Goal: Transaction & Acquisition: Purchase product/service

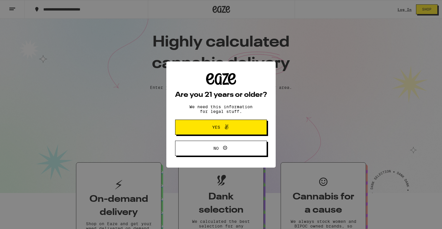
click at [221, 128] on span at bounding box center [225, 127] width 10 height 8
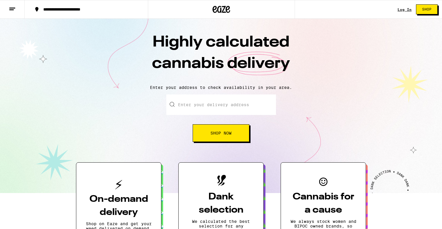
click at [206, 107] on input "Enter your delivery address" at bounding box center [221, 104] width 110 height 20
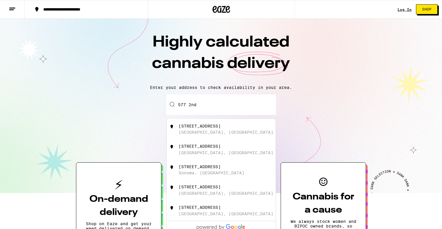
click at [198, 134] on div "[GEOGRAPHIC_DATA], [GEOGRAPHIC_DATA]" at bounding box center [226, 132] width 95 height 5
type input "[STREET_ADDRESS]"
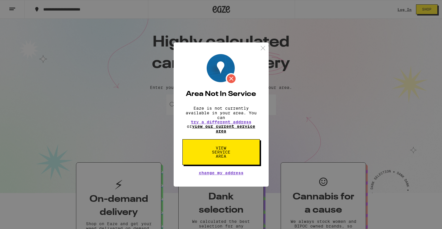
click at [220, 128] on link "view our current service area" at bounding box center [223, 128] width 63 height 9
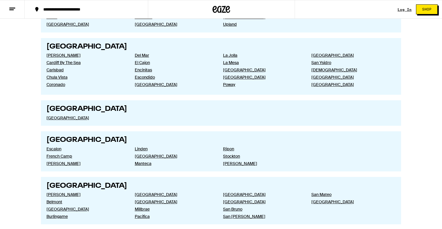
scroll to position [796, 0]
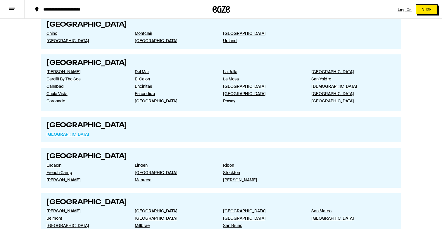
click at [64, 135] on link "[GEOGRAPHIC_DATA]" at bounding box center [85, 134] width 79 height 5
click at [88, 7] on div "**********" at bounding box center [89, 9] width 99 height 4
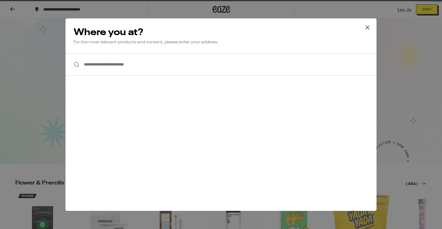
click at [133, 69] on div "**********" at bounding box center [221, 114] width 442 height 229
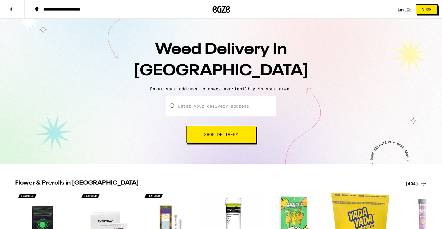
click at [206, 106] on input "Enter your delivery address" at bounding box center [221, 106] width 110 height 20
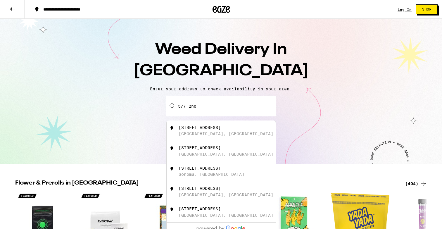
click at [201, 133] on div "[GEOGRAPHIC_DATA], [GEOGRAPHIC_DATA]" at bounding box center [226, 133] width 95 height 5
type input "[STREET_ADDRESS]"
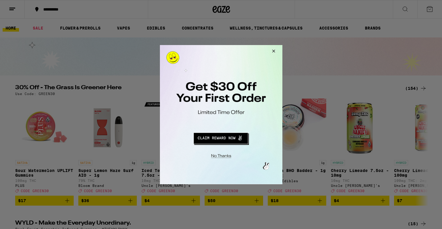
click at [216, 158] on button "Close Modal" at bounding box center [219, 154] width 119 height 9
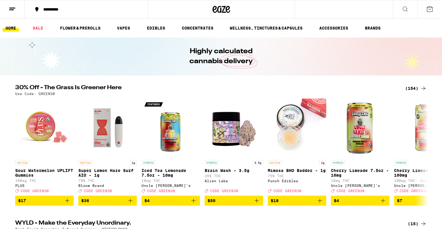
click at [14, 6] on icon at bounding box center [12, 9] width 7 height 7
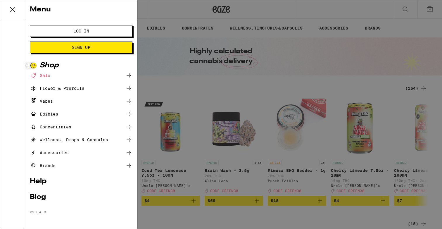
scroll to position [1, 0]
click at [109, 89] on div "Flower & Prerolls" at bounding box center [81, 88] width 103 height 7
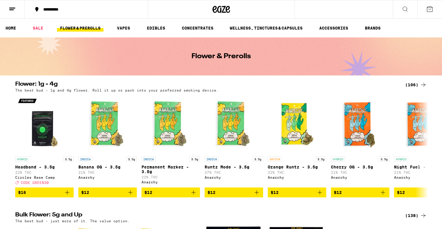
click at [10, 11] on icon at bounding box center [12, 9] width 7 height 7
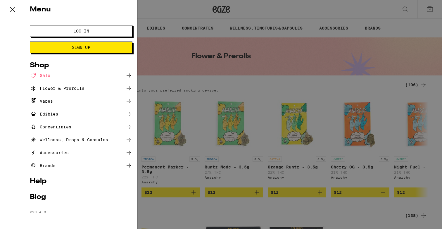
click at [255, 95] on div "Menu Log In Sign Up Shop Sale Flower & Prerolls Vapes Edibles Concentrates Well…" at bounding box center [221, 114] width 442 height 229
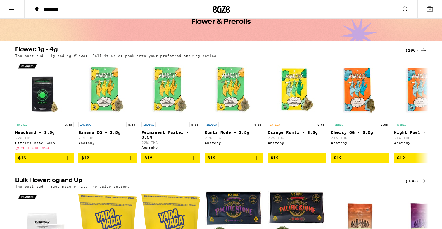
scroll to position [37, 0]
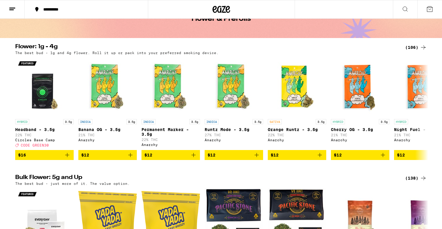
click at [12, 12] on icon at bounding box center [12, 9] width 7 height 7
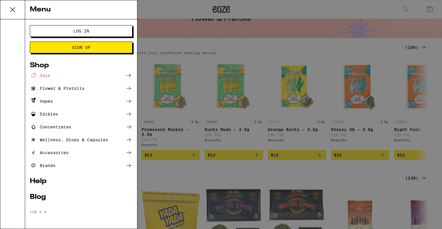
scroll to position [1, 0]
click at [53, 86] on div "Flower & Prerolls" at bounding box center [57, 88] width 55 height 7
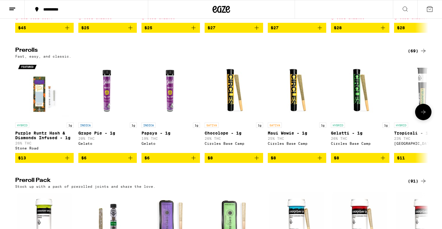
scroll to position [339, 0]
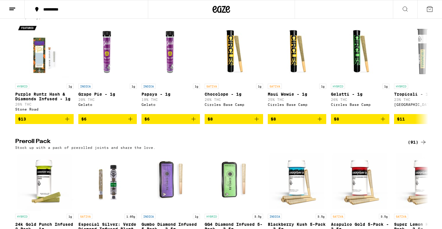
click at [194, 18] on div at bounding box center [221, 9] width 147 height 19
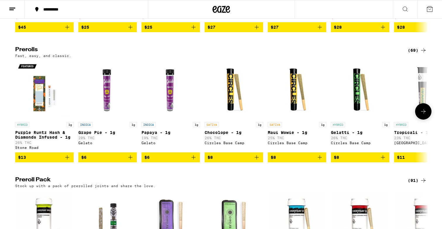
scroll to position [301, 0]
click at [416, 54] on div "(69)" at bounding box center [417, 50] width 19 height 7
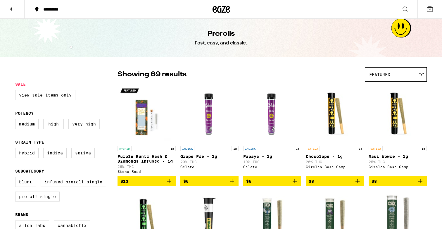
click at [49, 93] on label "View Sale Items Only" at bounding box center [45, 95] width 60 height 10
click at [17, 91] on input "View Sale Items Only" at bounding box center [16, 91] width 0 height 0
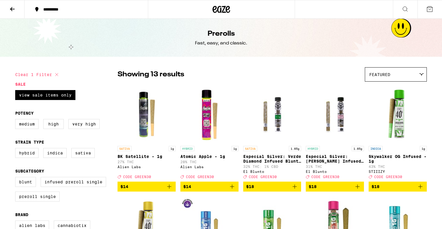
click at [157, 28] on div "Prerolls Fast, easy, and classic." at bounding box center [221, 38] width 224 height 38
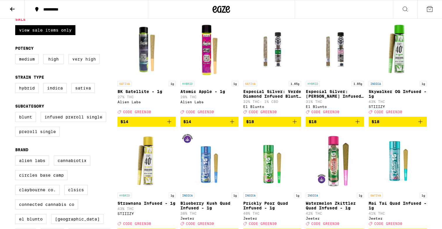
scroll to position [58, 0]
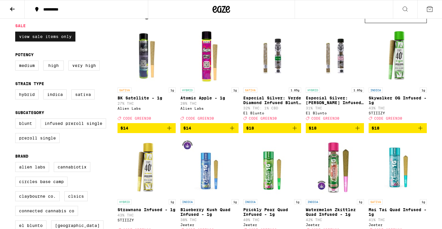
click at [44, 36] on label "View Sale Items Only" at bounding box center [45, 37] width 60 height 10
click at [17, 33] on input "View Sale Items Only" at bounding box center [16, 32] width 0 height 0
checkbox input "false"
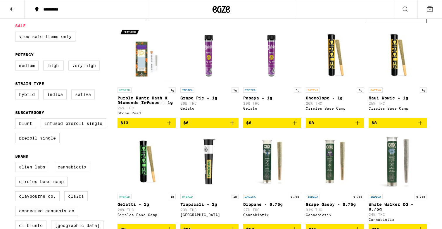
click at [77, 99] on label "Sativa" at bounding box center [82, 94] width 23 height 10
click at [17, 91] on input "Sativa" at bounding box center [16, 90] width 0 height 0
checkbox input "true"
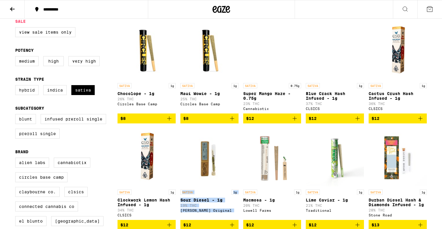
scroll to position [63, 0]
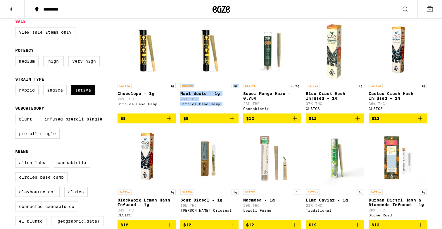
click at [299, 140] on img "Open page for Macmosa - 1g from Lowell Farms" at bounding box center [272, 157] width 58 height 58
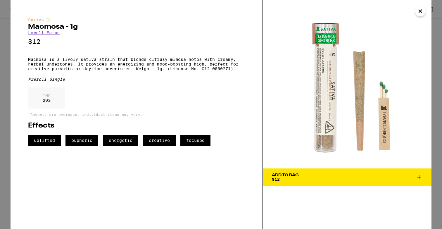
click at [423, 13] on icon "Close" at bounding box center [420, 11] width 7 height 9
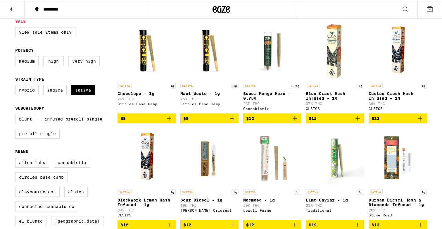
click at [251, 14] on div at bounding box center [221, 9] width 147 height 19
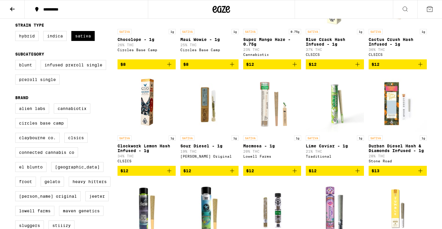
scroll to position [117, 0]
click at [277, 8] on div at bounding box center [221, 9] width 147 height 19
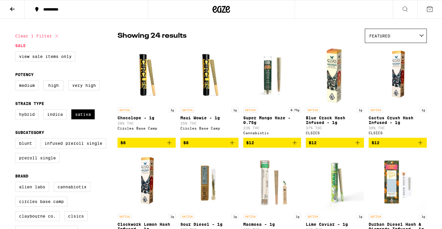
scroll to position [38, 0]
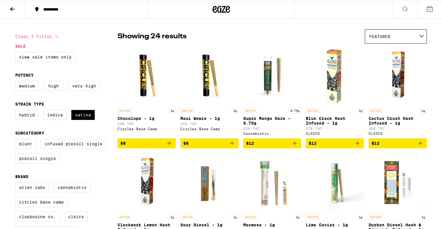
click at [233, 146] on icon "Add to bag" at bounding box center [232, 143] width 7 height 7
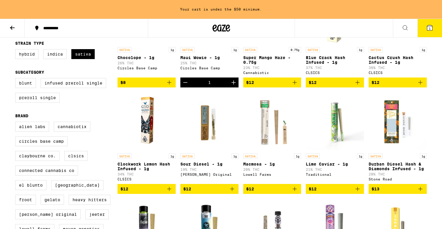
scroll to position [129, 0]
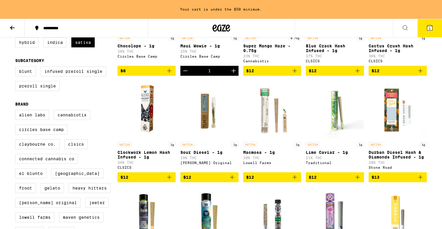
click at [293, 181] on icon "Add to bag" at bounding box center [294, 177] width 7 height 7
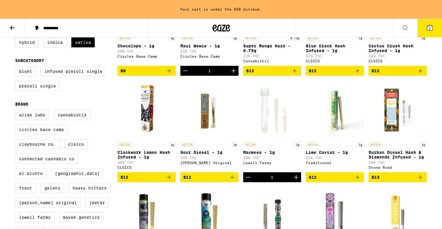
click at [232, 179] on icon "Add to bag" at bounding box center [232, 177] width 4 height 4
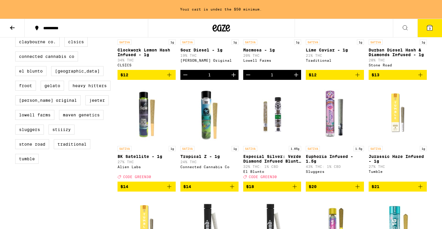
scroll to position [233, 0]
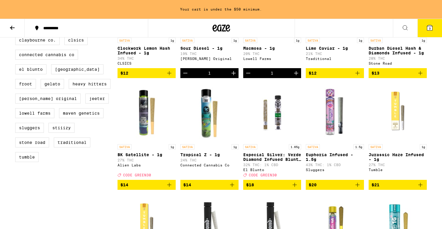
click at [207, 125] on img "Open page for Tropical Z - 1g from Connected Cannabis Co" at bounding box center [209, 112] width 58 height 58
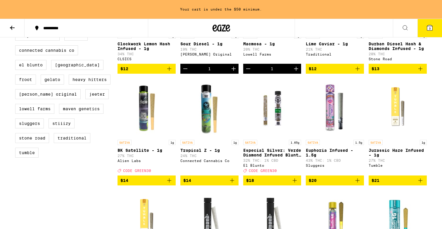
scroll to position [238, 0]
click at [232, 184] on icon "Add to bag" at bounding box center [232, 180] width 7 height 7
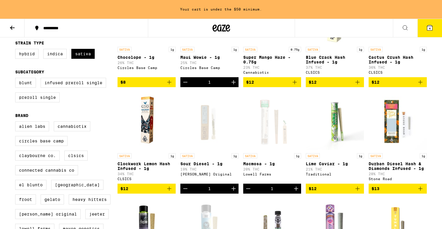
scroll to position [115, 0]
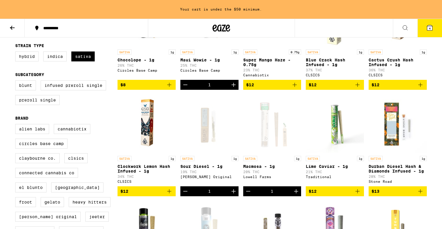
click at [334, 122] on img "Open page for Lime Caviar - 1g from Traditional" at bounding box center [335, 123] width 58 height 58
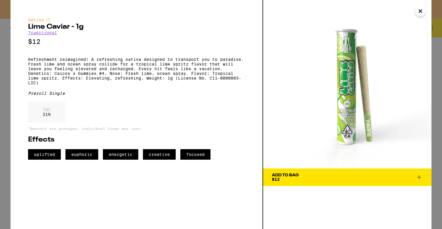
click at [422, 177] on icon at bounding box center [419, 177] width 7 height 7
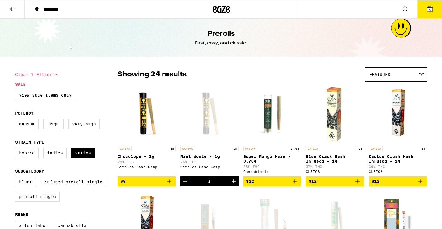
click at [429, 13] on button "5" at bounding box center [429, 9] width 25 height 18
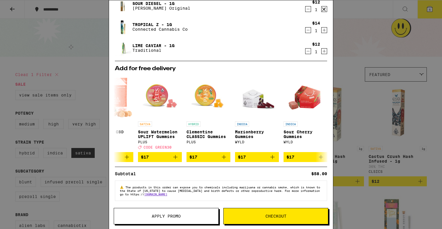
scroll to position [0, 26]
click at [61, 44] on div "Your Cart Maui Wowie - 1g Circles Base Camp $8 1 Macmosa - 1g [PERSON_NAME] Far…" at bounding box center [221, 114] width 442 height 229
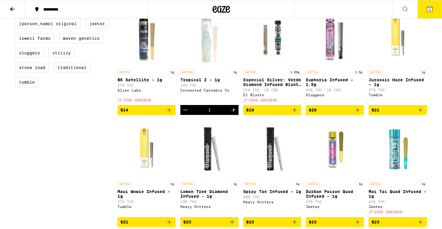
scroll to position [292, 0]
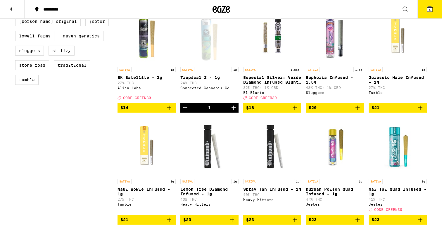
click at [138, 80] on p "BK Satellite - 1g" at bounding box center [146, 77] width 58 height 5
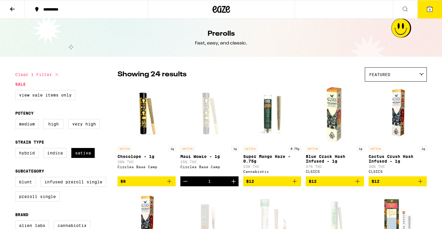
click at [54, 9] on div "**********" at bounding box center [89, 9] width 99 height 4
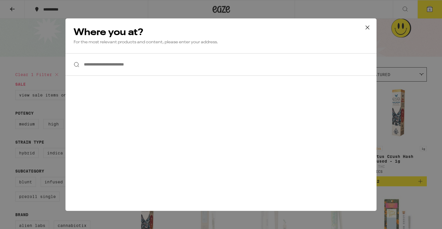
click at [372, 25] on button at bounding box center [367, 27] width 18 height 19
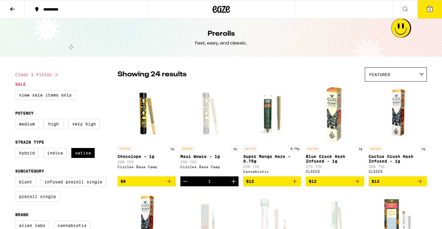
click at [428, 8] on icon at bounding box center [429, 8] width 5 height 5
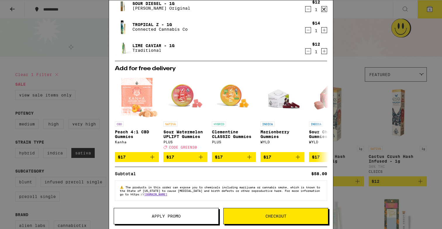
click at [262, 135] on p "Marionberry Gummies" at bounding box center [282, 133] width 44 height 9
click at [267, 212] on button "Checkout" at bounding box center [275, 216] width 105 height 16
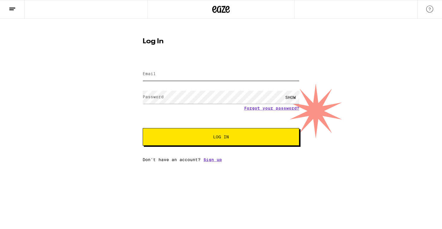
click at [284, 75] on input "Email" at bounding box center [221, 74] width 157 height 13
click at [295, 73] on input "Email" at bounding box center [221, 74] width 157 height 13
click at [256, 80] on input "Email" at bounding box center [221, 74] width 157 height 13
click at [258, 71] on input "Email" at bounding box center [221, 74] width 157 height 13
click at [258, 76] on input "Email" at bounding box center [221, 74] width 157 height 13
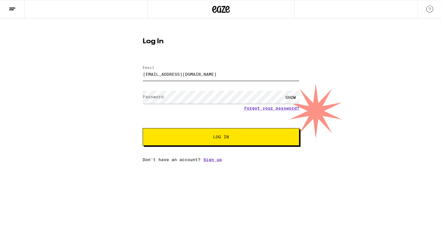
type input "[EMAIL_ADDRESS][DOMAIN_NAME]"
click at [199, 139] on span "Log In" at bounding box center [220, 137] width 109 height 4
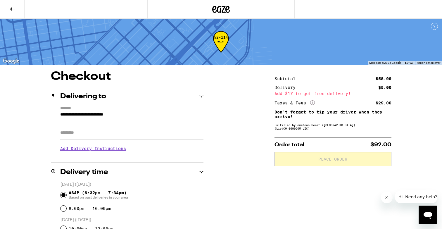
click at [312, 103] on icon "More Info" at bounding box center [312, 102] width 5 height 5
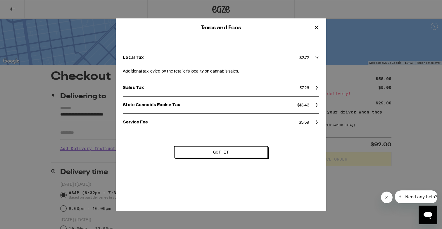
click at [314, 102] on div "State Cannabis Excise Tax $ 13.43" at bounding box center [221, 104] width 196 height 17
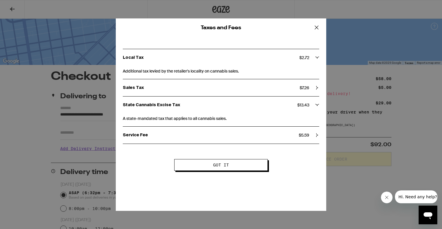
click at [314, 102] on div "State Cannabis Excise Tax $ 13.43" at bounding box center [221, 104] width 196 height 17
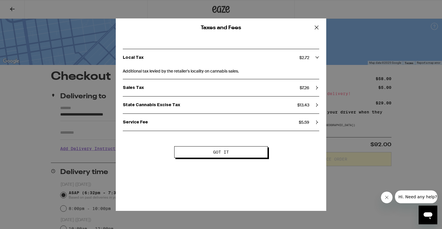
click at [315, 122] on div "Service Fee $ 5.59" at bounding box center [221, 122] width 196 height 5
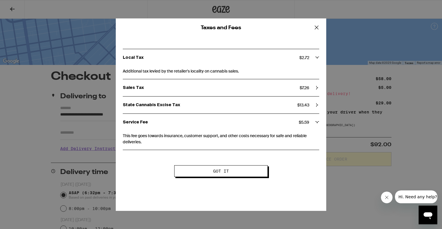
click at [315, 122] on div "Service Fee $ 5.59" at bounding box center [221, 122] width 196 height 5
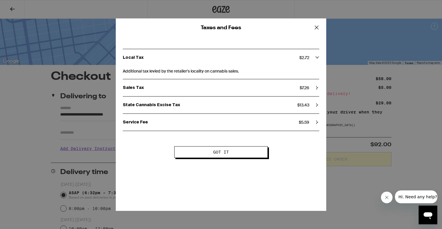
click at [315, 122] on div "Service Fee $ 5.59" at bounding box center [221, 122] width 196 height 5
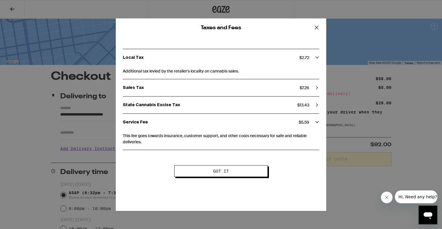
click at [315, 122] on div "Service Fee $ 5.59" at bounding box center [221, 122] width 196 height 5
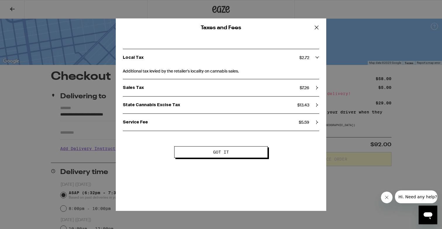
click at [308, 84] on div "Sales Tax $ 7.26" at bounding box center [221, 87] width 196 height 17
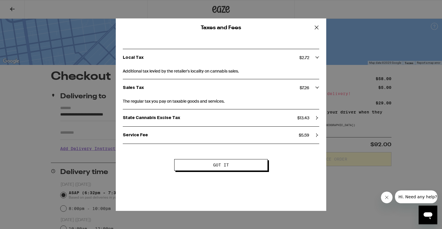
click at [308, 84] on div "Sales Tax $ 7.26" at bounding box center [221, 87] width 196 height 17
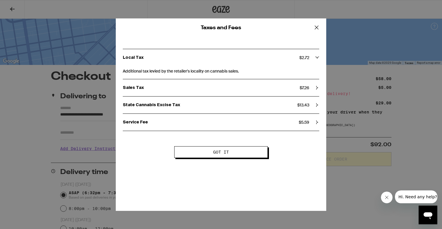
click at [308, 84] on div "Sales Tax $ 7.26" at bounding box center [221, 87] width 196 height 17
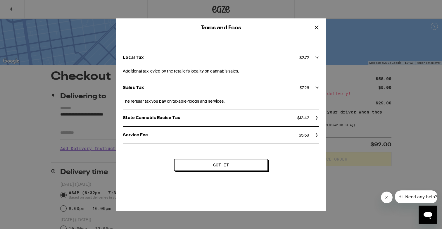
click at [308, 84] on div "Sales Tax $ 7.26" at bounding box center [221, 87] width 196 height 17
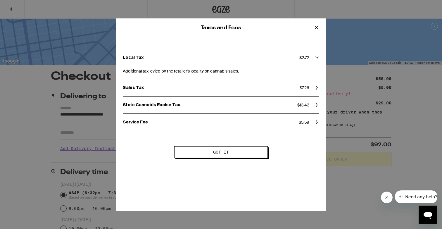
click at [317, 25] on icon at bounding box center [316, 27] width 9 height 9
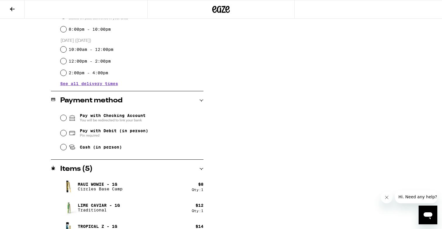
scroll to position [179, 0]
click at [110, 146] on span "Cash (in person)" at bounding box center [101, 147] width 42 height 5
click at [66, 146] on input "Cash (in person)" at bounding box center [63, 147] width 6 height 6
radio input "true"
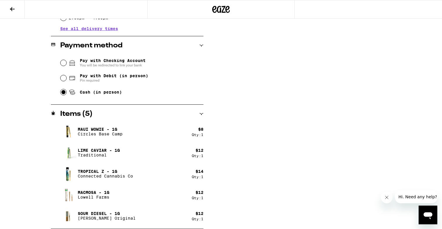
scroll to position [234, 0]
click at [287, 137] on div "Subtotal $58.00 Delivery $5.00 Add $17 to get free delivery! Taxes & Fees More …" at bounding box center [332, 33] width 117 height 392
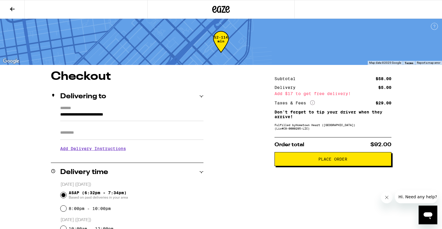
scroll to position [0, 0]
click at [12, 9] on icon at bounding box center [12, 9] width 5 height 4
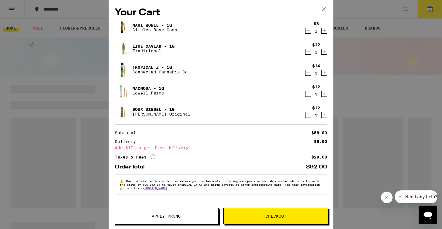
click at [324, 14] on button at bounding box center [324, 9] width 18 height 19
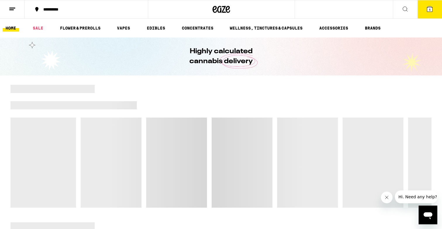
click at [436, 12] on button "5" at bounding box center [429, 9] width 25 height 18
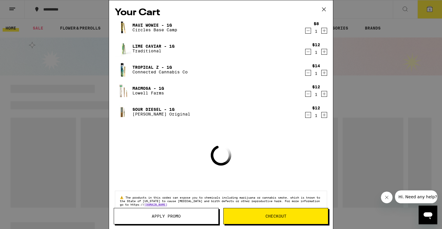
click at [243, 216] on span "Checkout" at bounding box center [276, 216] width 104 height 4
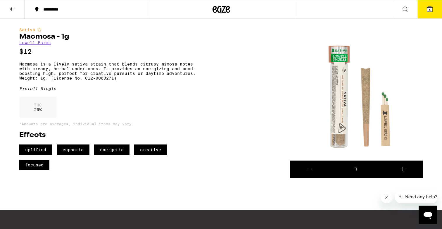
click at [198, 121] on div "THC 20 %" at bounding box center [109, 109] width 181 height 24
